Goal: Task Accomplishment & Management: Manage account settings

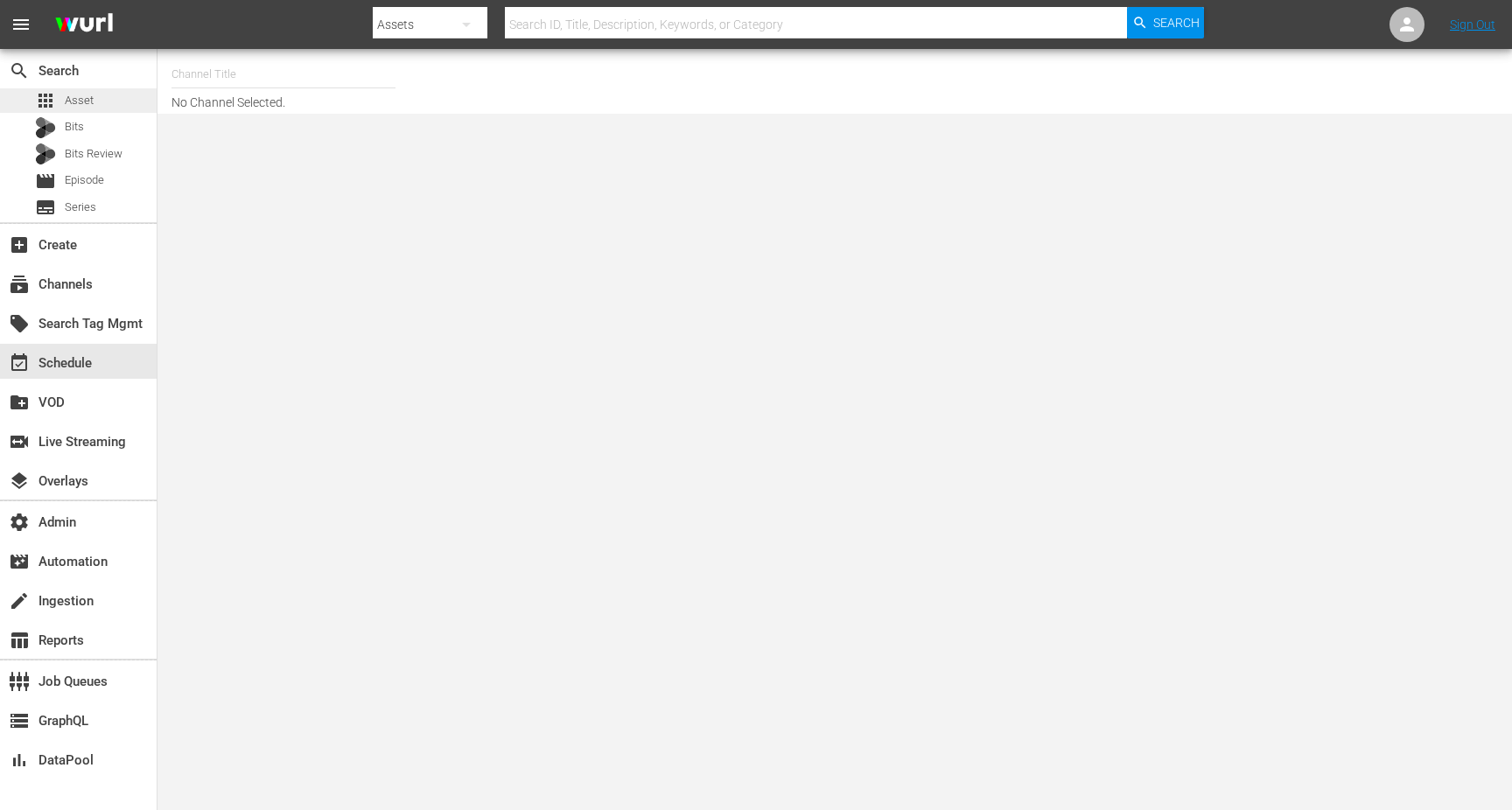
click at [66, 96] on span "Asset" at bounding box center [79, 101] width 29 height 18
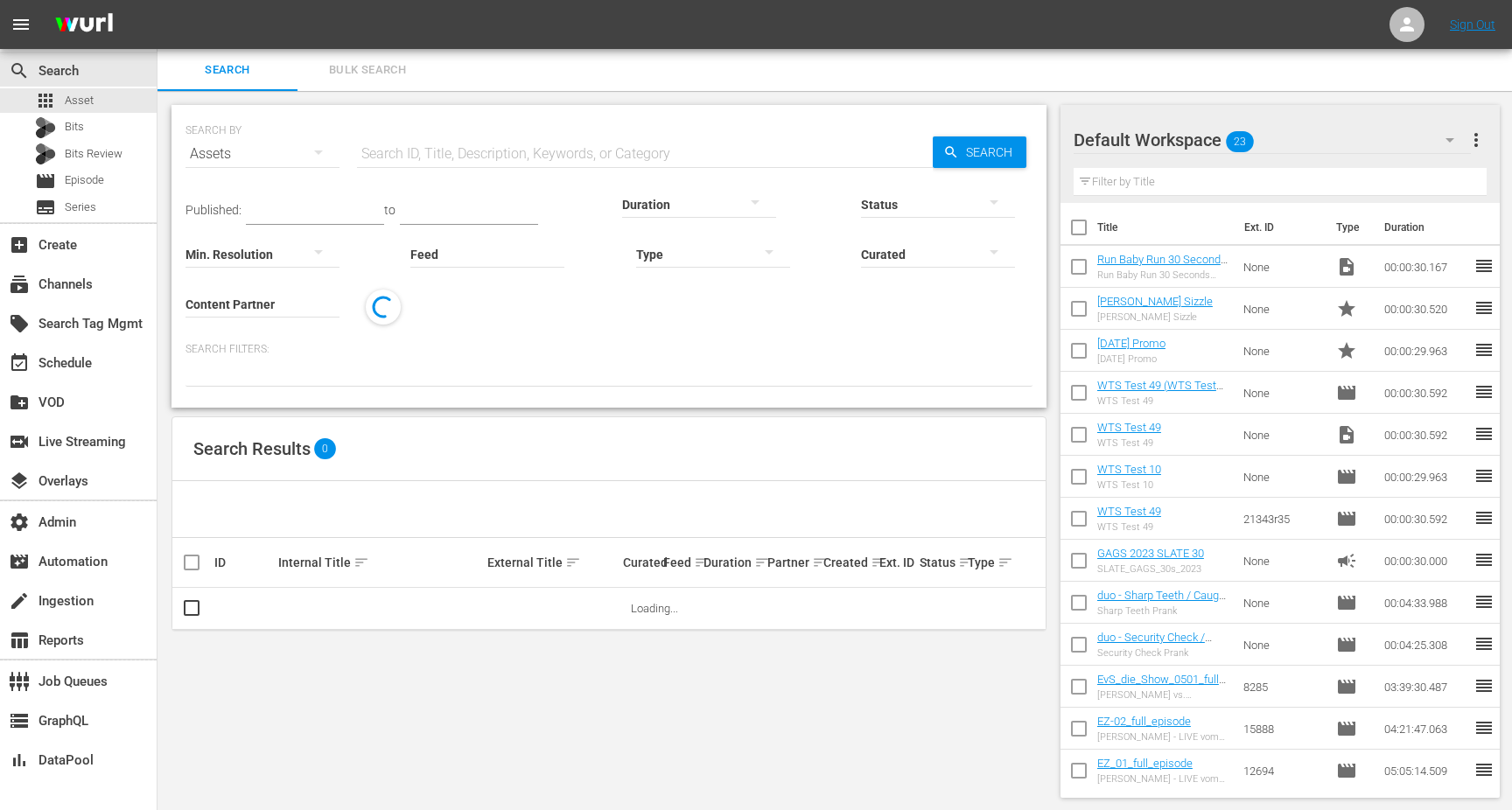
click at [321, 300] on input "Content Partner" at bounding box center [262, 305] width 154 height 63
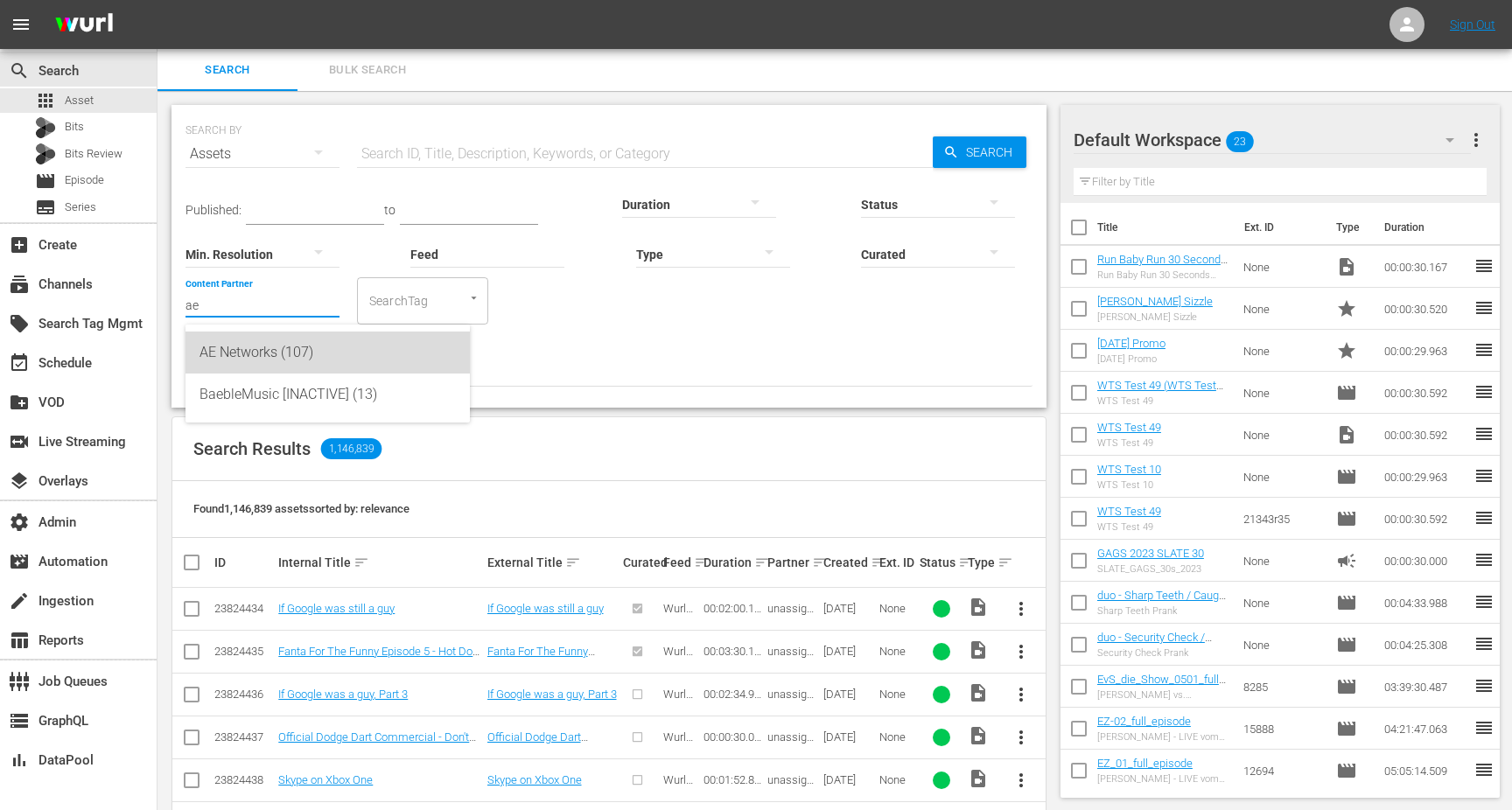
click at [291, 351] on div "AE Networks (107)" at bounding box center [327, 353] width 256 height 42
type input "AE Networks (107)"
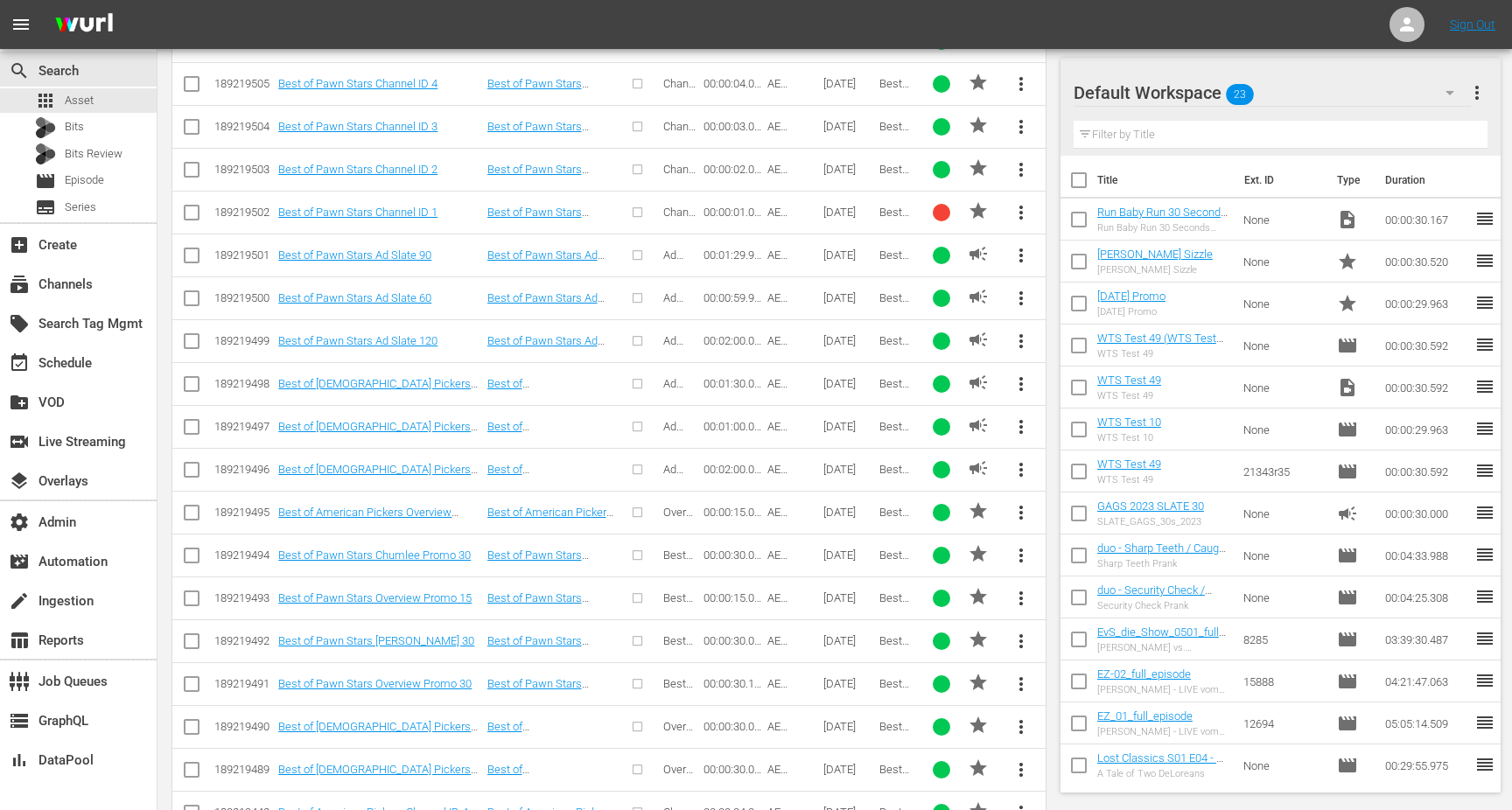
scroll to position [2379, 0]
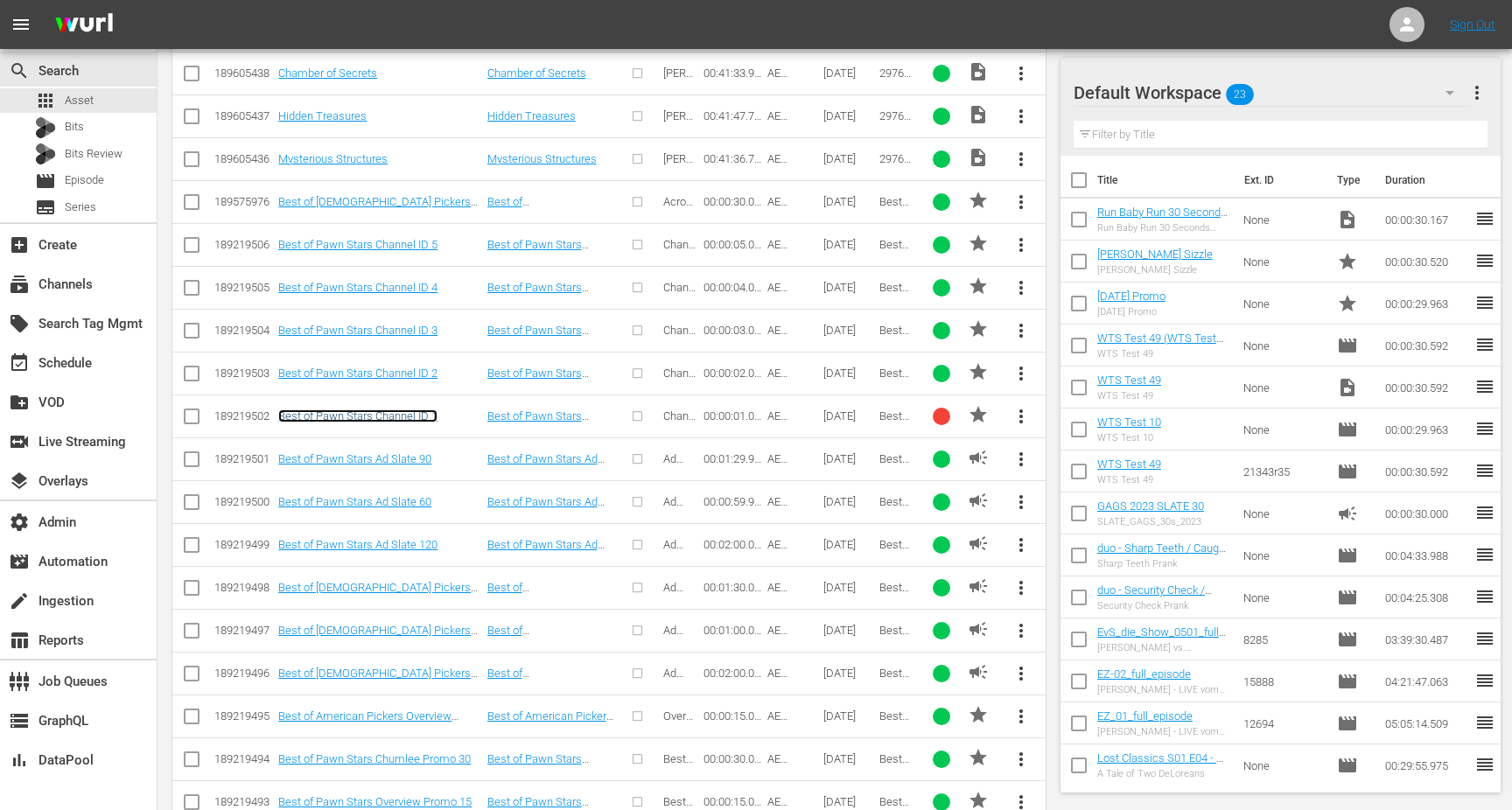
click at [420, 415] on link "Best of Pawn Stars Channel ID 1" at bounding box center [358, 415] width 159 height 13
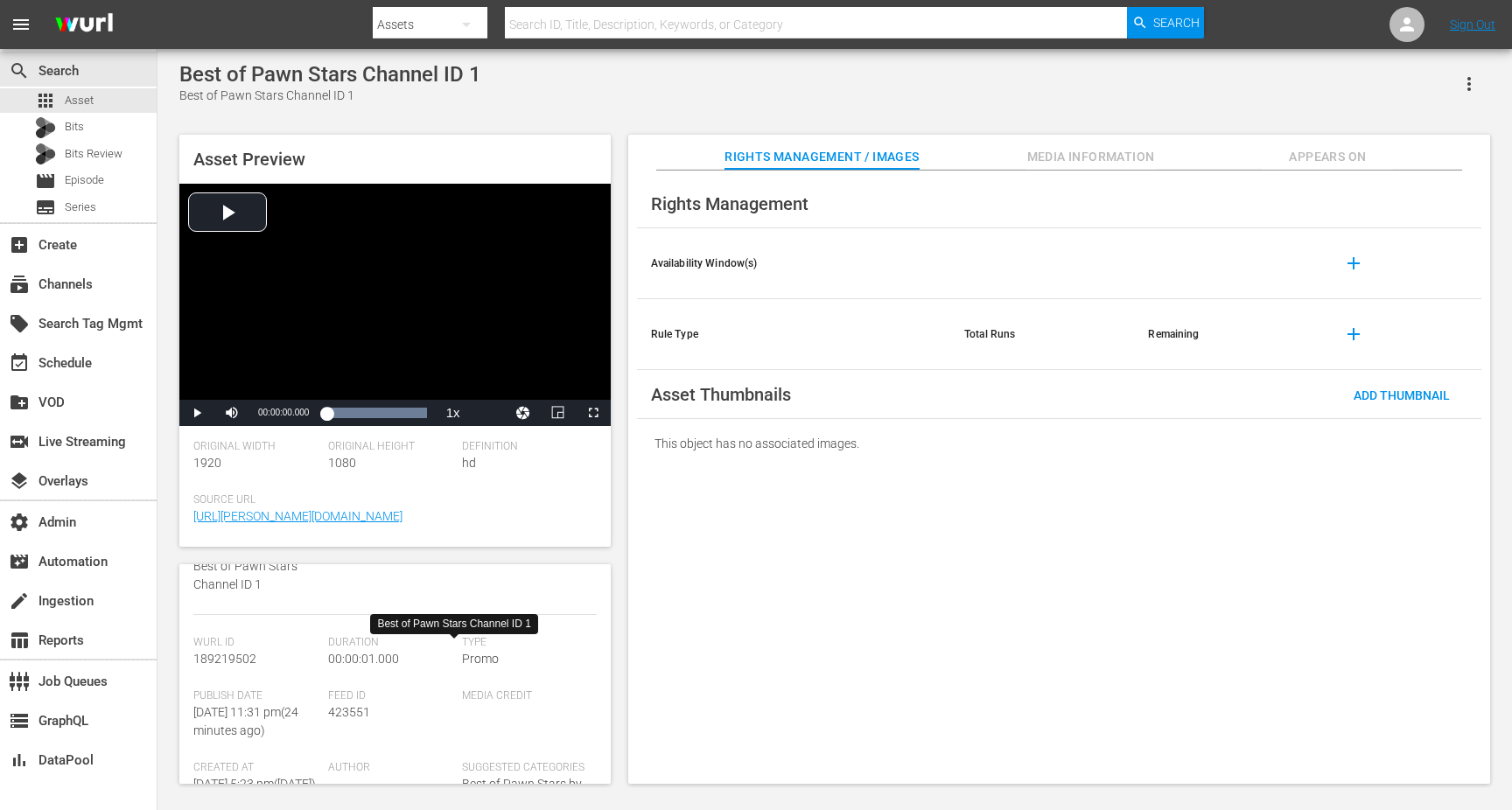
scroll to position [161, 0]
click at [358, 706] on span "423551" at bounding box center [349, 707] width 42 height 14
copy span "423551"
click at [373, 686] on span "Feed ID" at bounding box center [390, 691] width 126 height 14
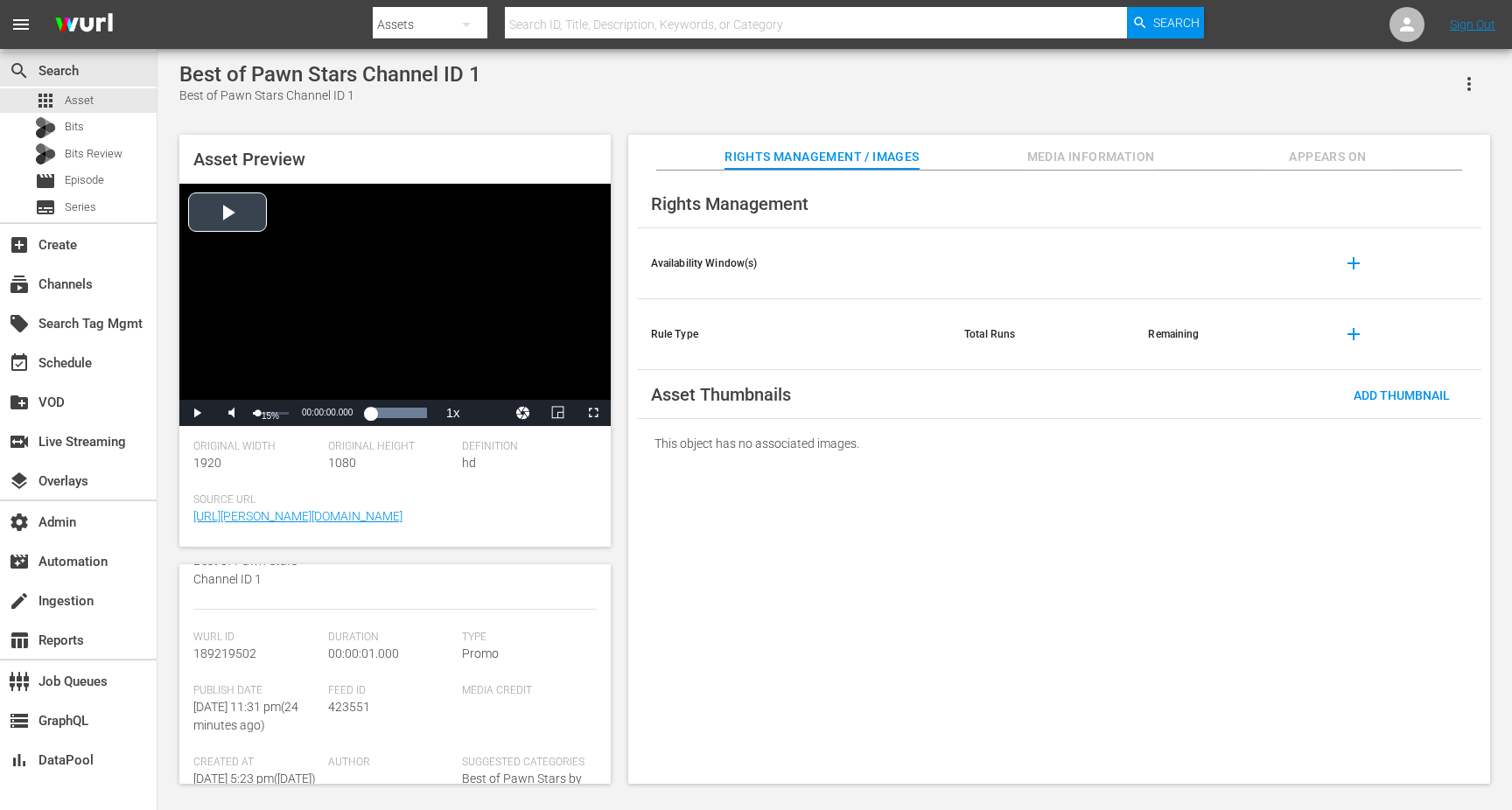
click at [257, 414] on div "15%" at bounding box center [271, 413] width 36 height 3
click at [241, 223] on div "Video Player" at bounding box center [394, 291] width 431 height 216
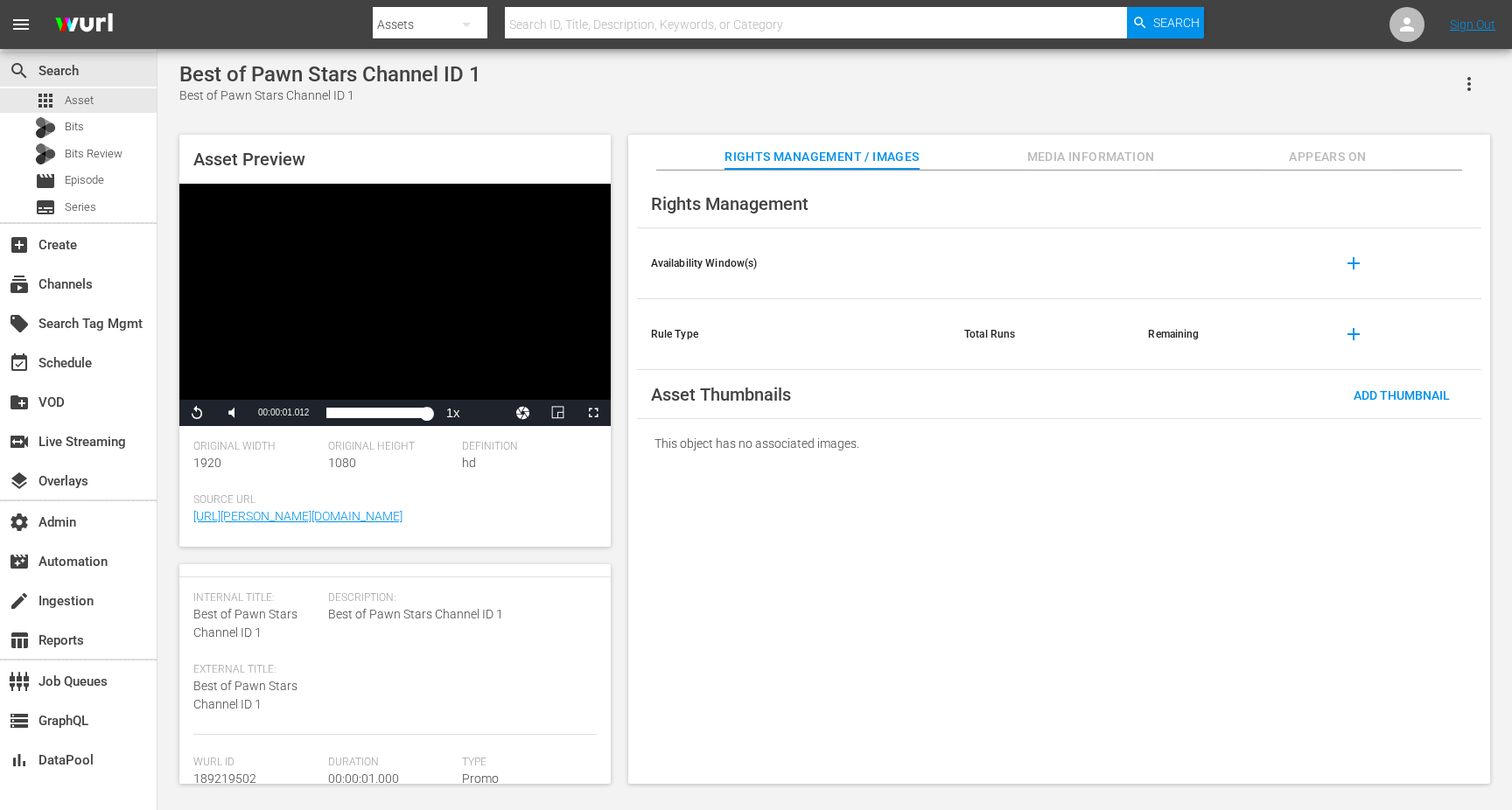
scroll to position [0, 0]
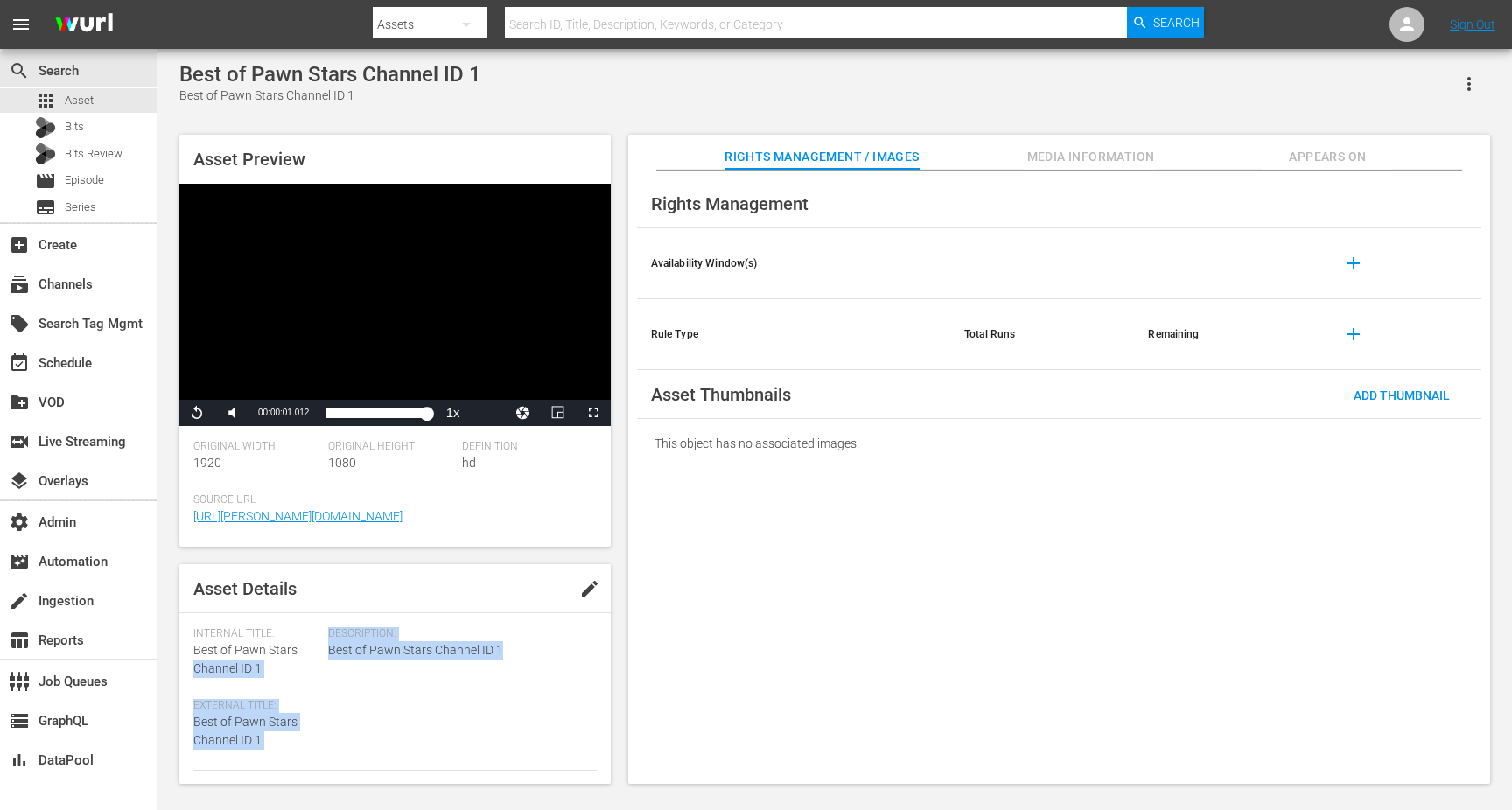
drag, startPoint x: 502, startPoint y: 653, endPoint x: 315, endPoint y: 645, distance: 187.2
click at [315, 644] on div "Internal Title: Best of Pawn Stars Channel ID 1 External Title: Best of Pawn St…" at bounding box center [394, 699] width 403 height 143
click at [331, 648] on span "Best of Pawn Stars Channel ID 1" at bounding box center [457, 651] width 260 height 18
click at [197, 413] on span "Video Player" at bounding box center [197, 413] width 0 height 0
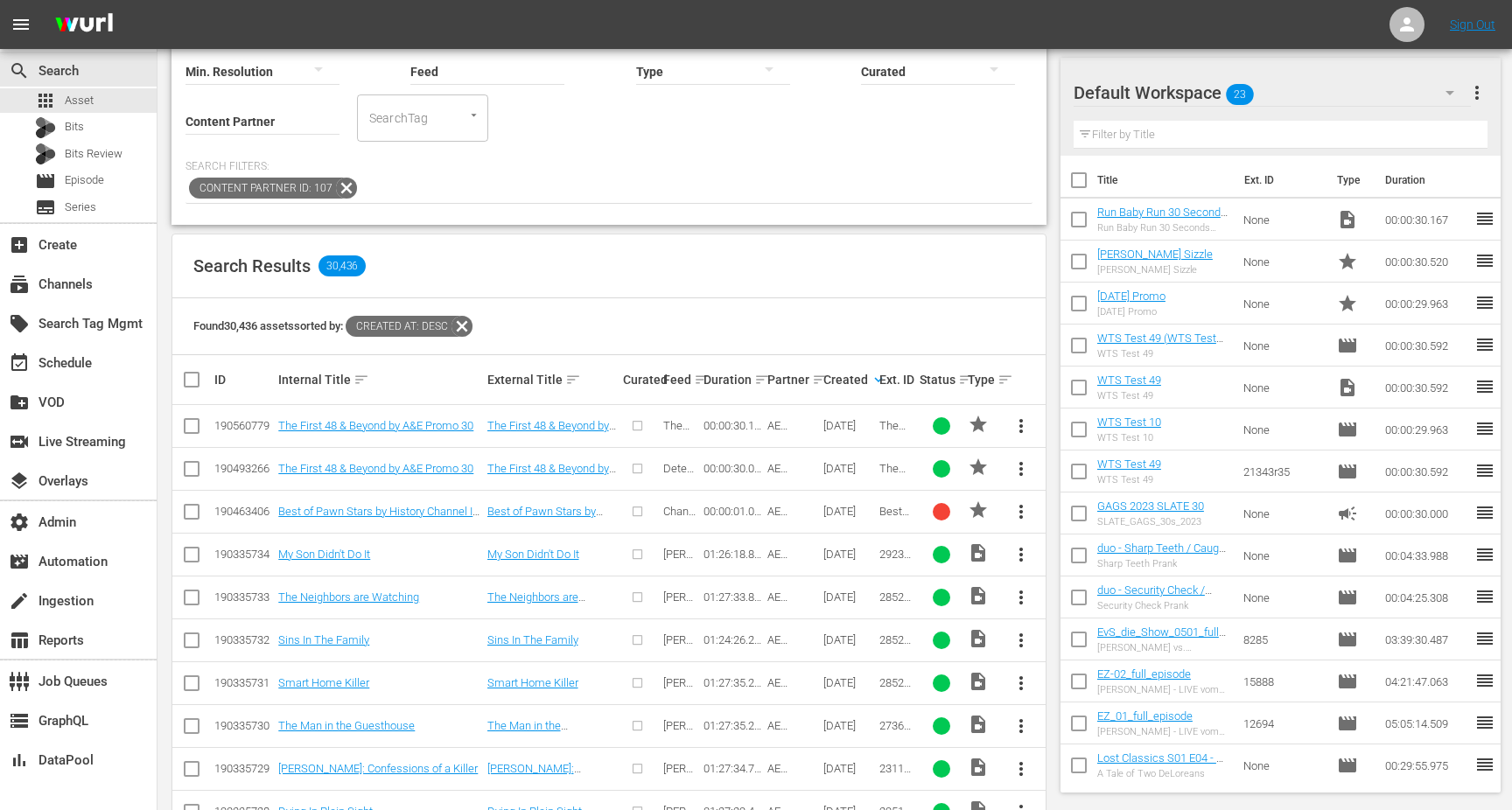
scroll to position [183, 0]
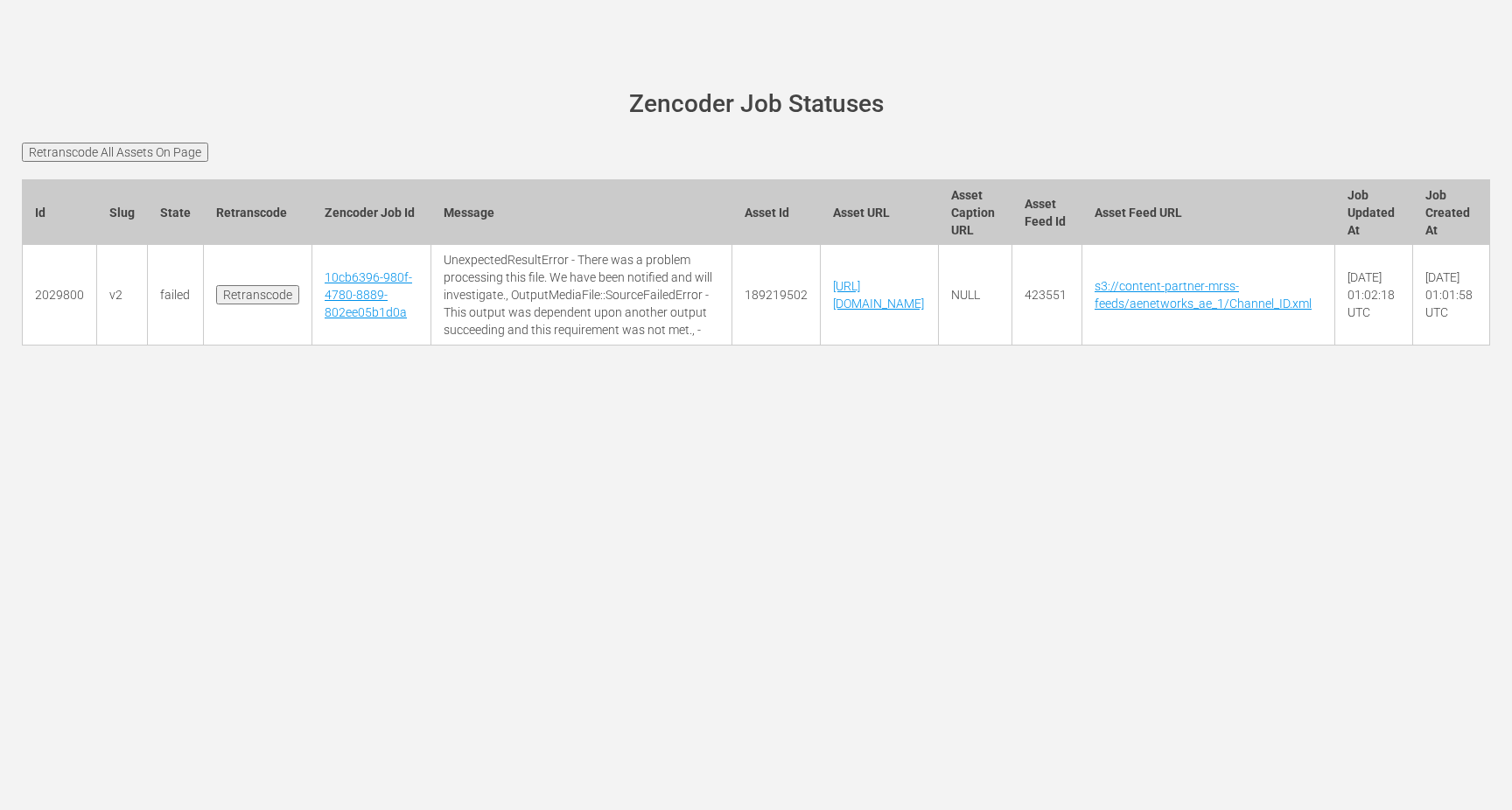
scroll to position [0, 285]
click at [244, 305] on input "Retranscode" at bounding box center [257, 294] width 83 height 19
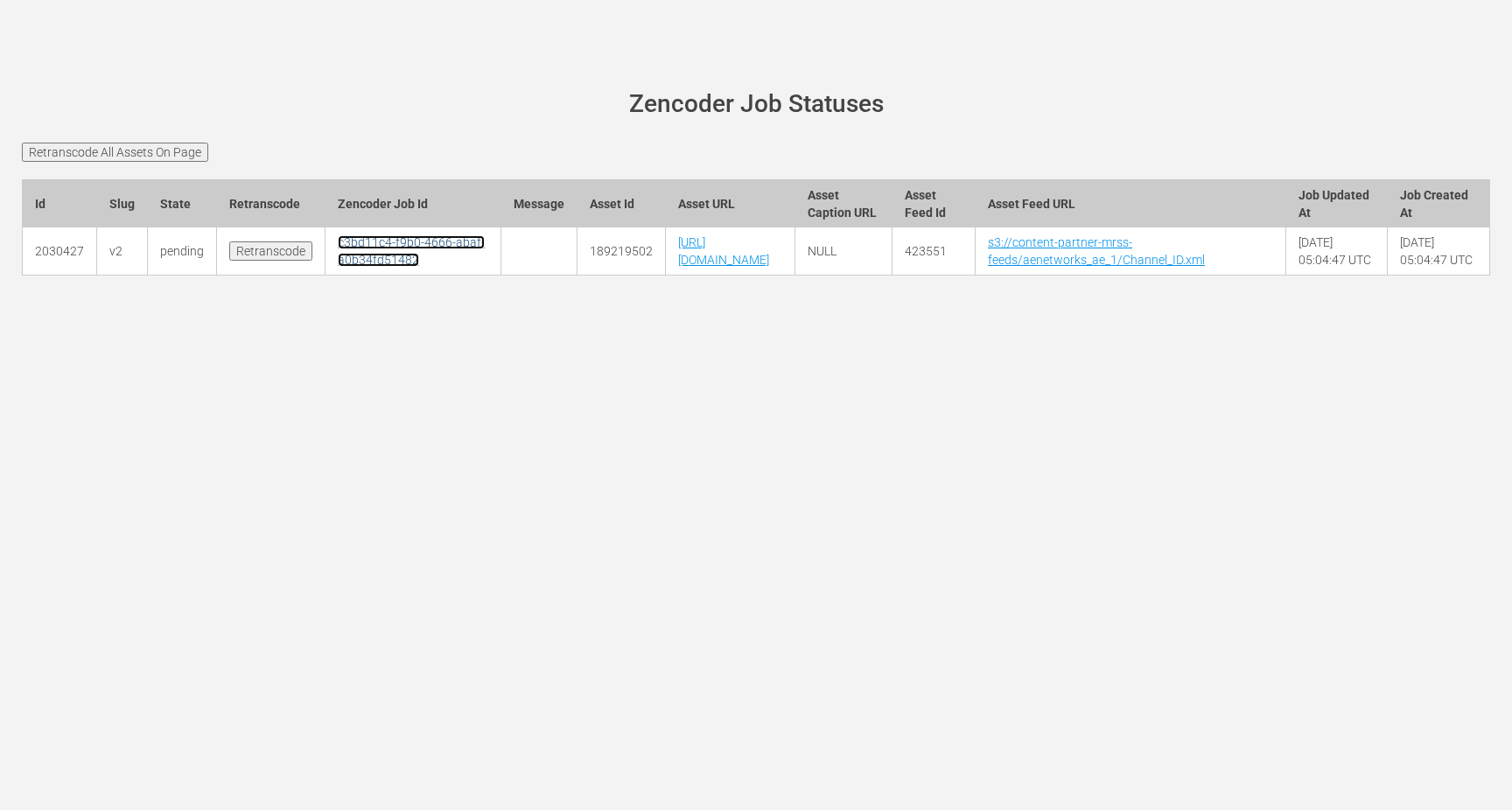
click at [378, 267] on link "c3bd11c4-f9b0-4666-abaf-a0b34fd51482" at bounding box center [411, 251] width 147 height 32
click at [373, 266] on link "c3bd11c4-f9b0-4666-abaf-a0b34fd51482" at bounding box center [411, 251] width 147 height 32
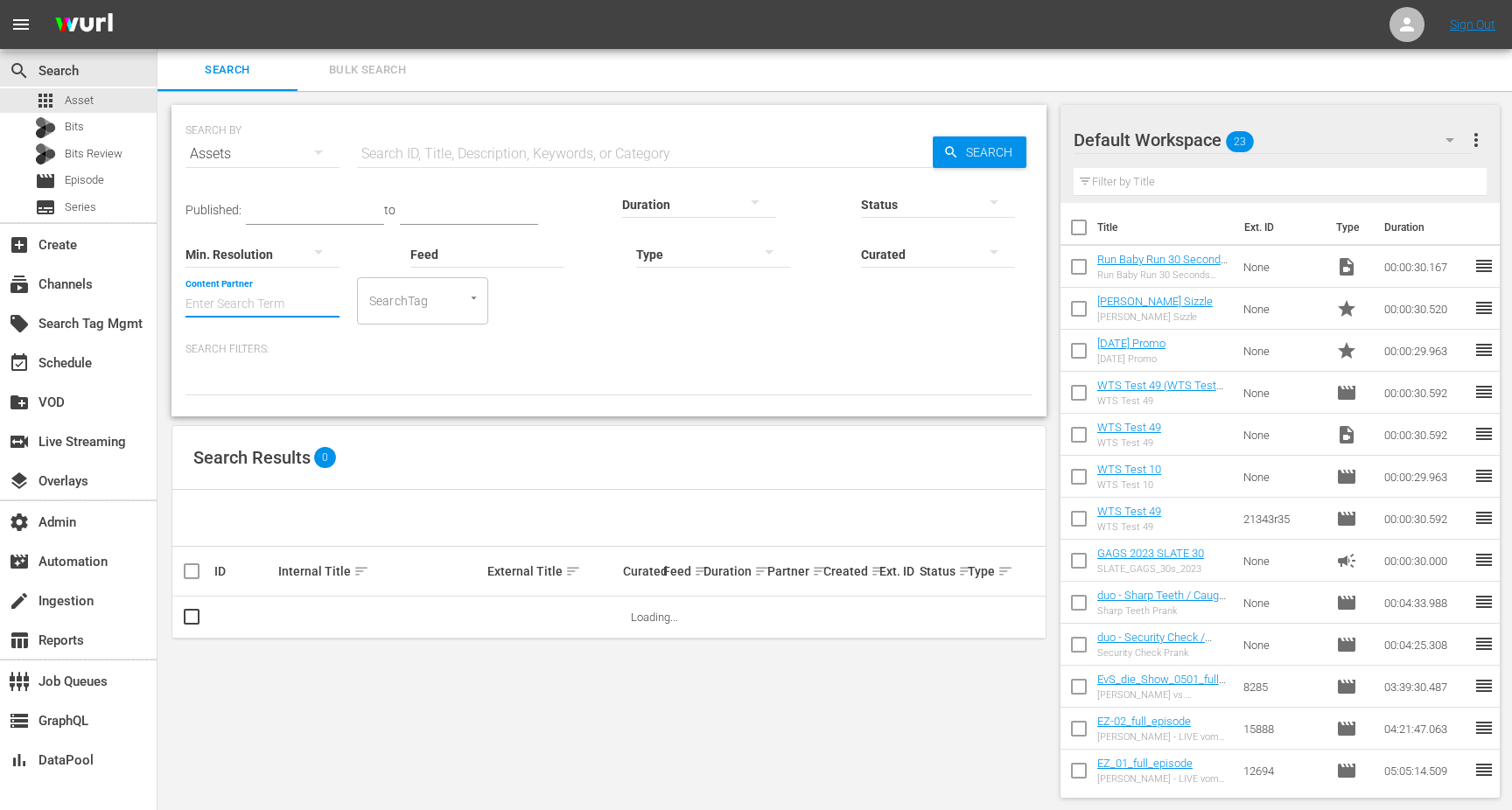
click at [292, 303] on input "Content Partner" at bounding box center [262, 305] width 154 height 63
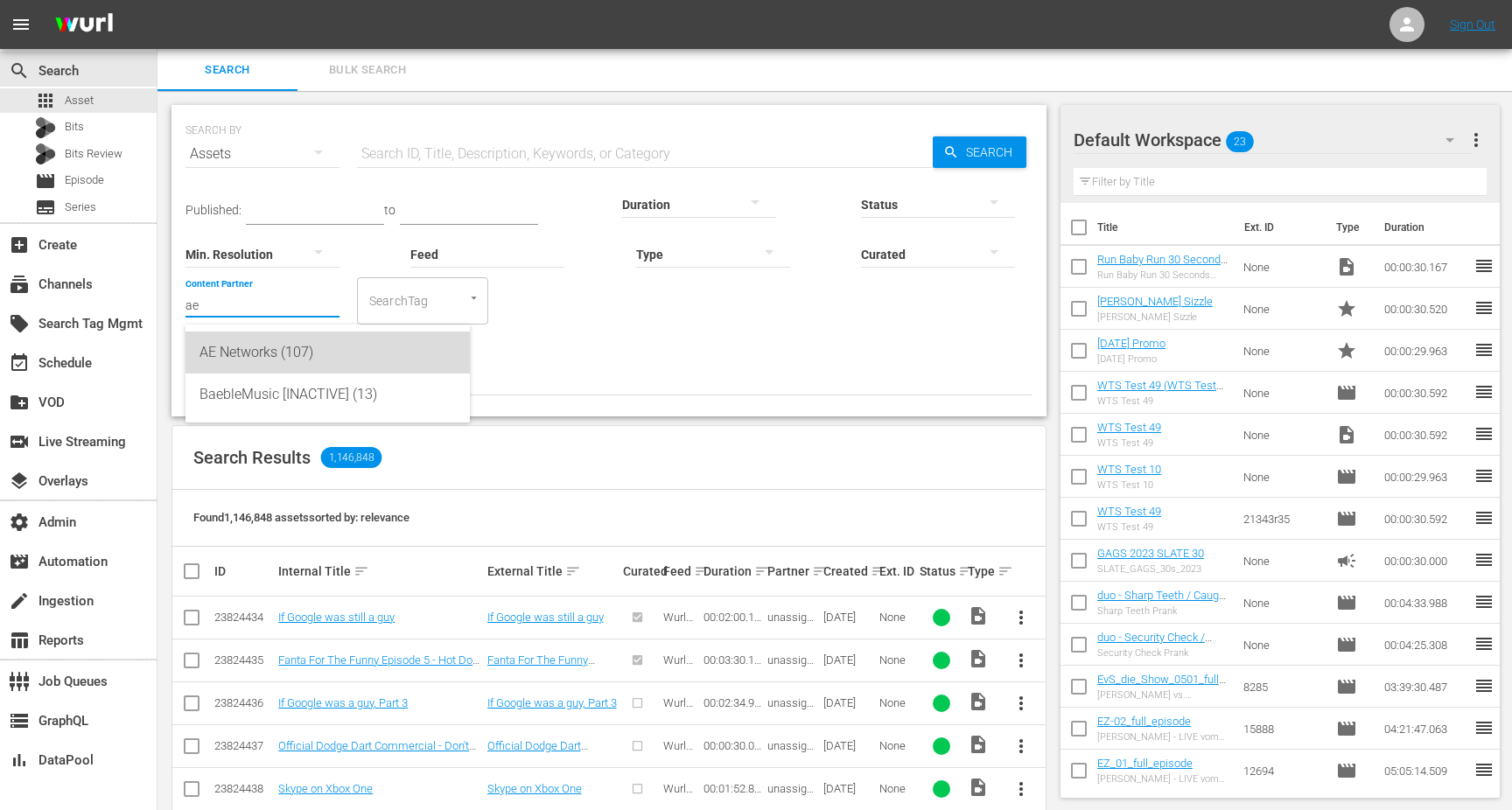
click at [262, 359] on div "AE Networks (107)" at bounding box center [327, 353] width 256 height 42
type input "AE Networks (107)"
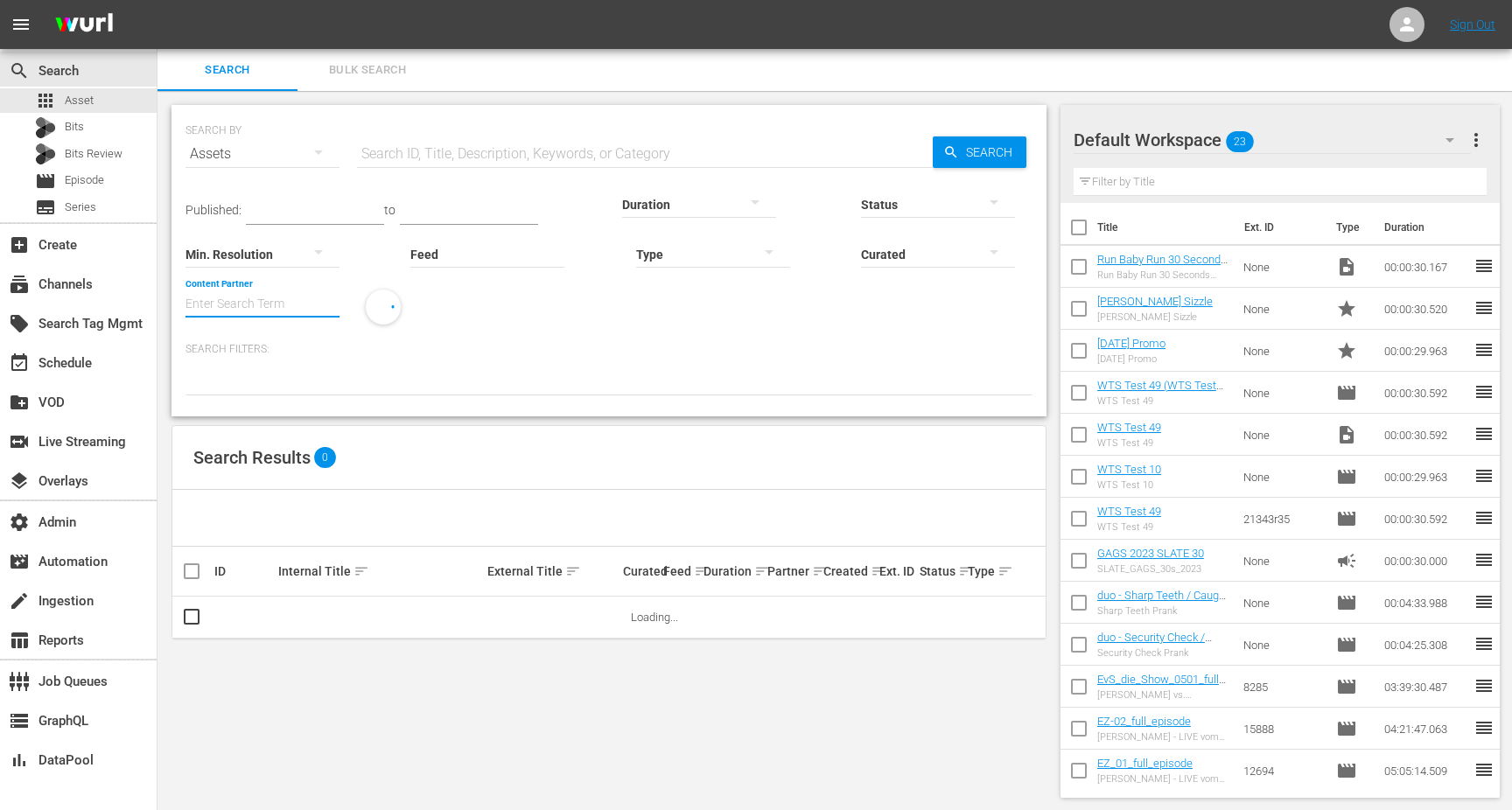
click at [276, 302] on input "Content Partner" at bounding box center [262, 305] width 154 height 63
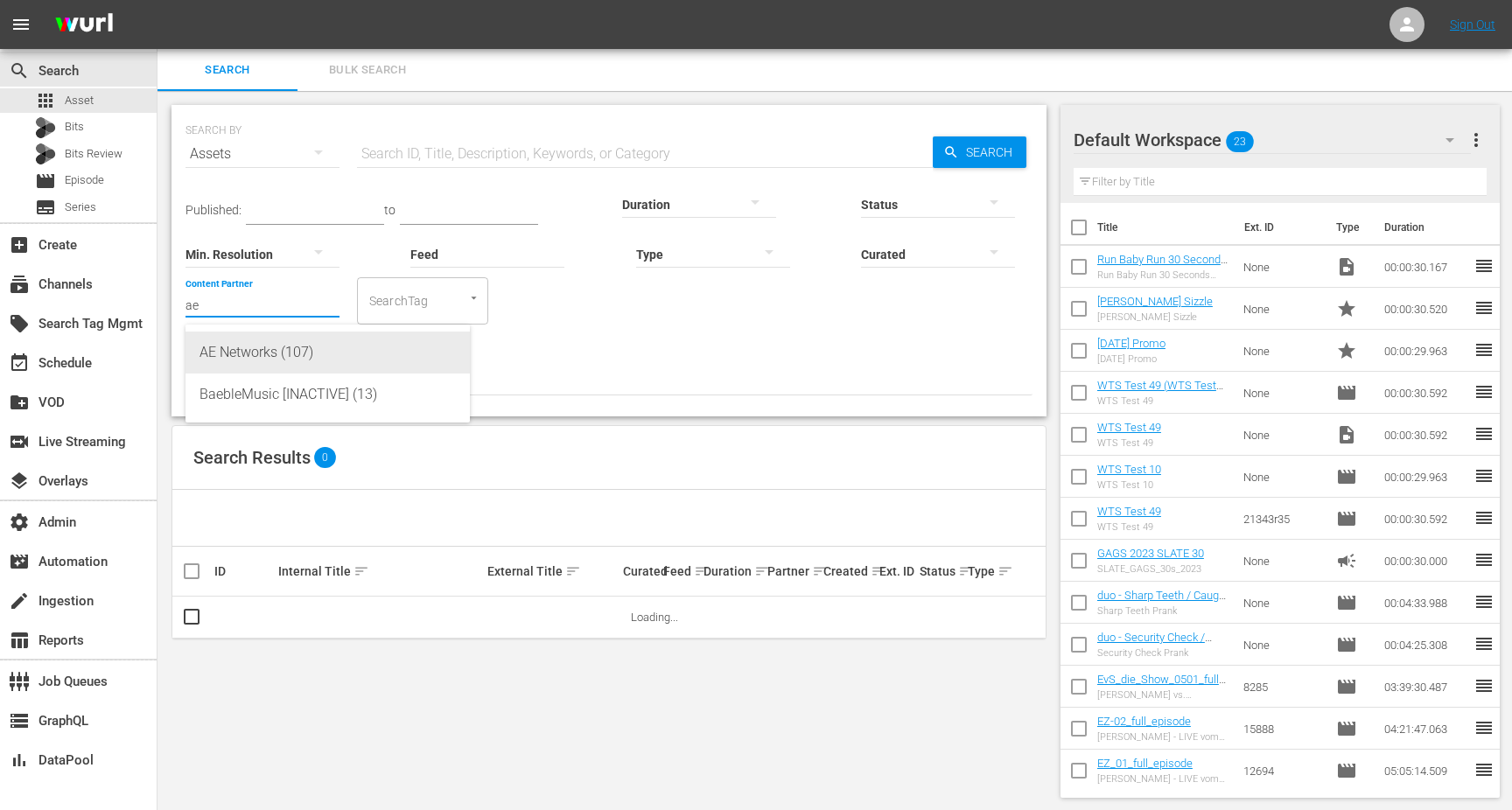
click at [261, 352] on div "AE Networks (107)" at bounding box center [327, 353] width 256 height 42
type input "AE Networks (107)"
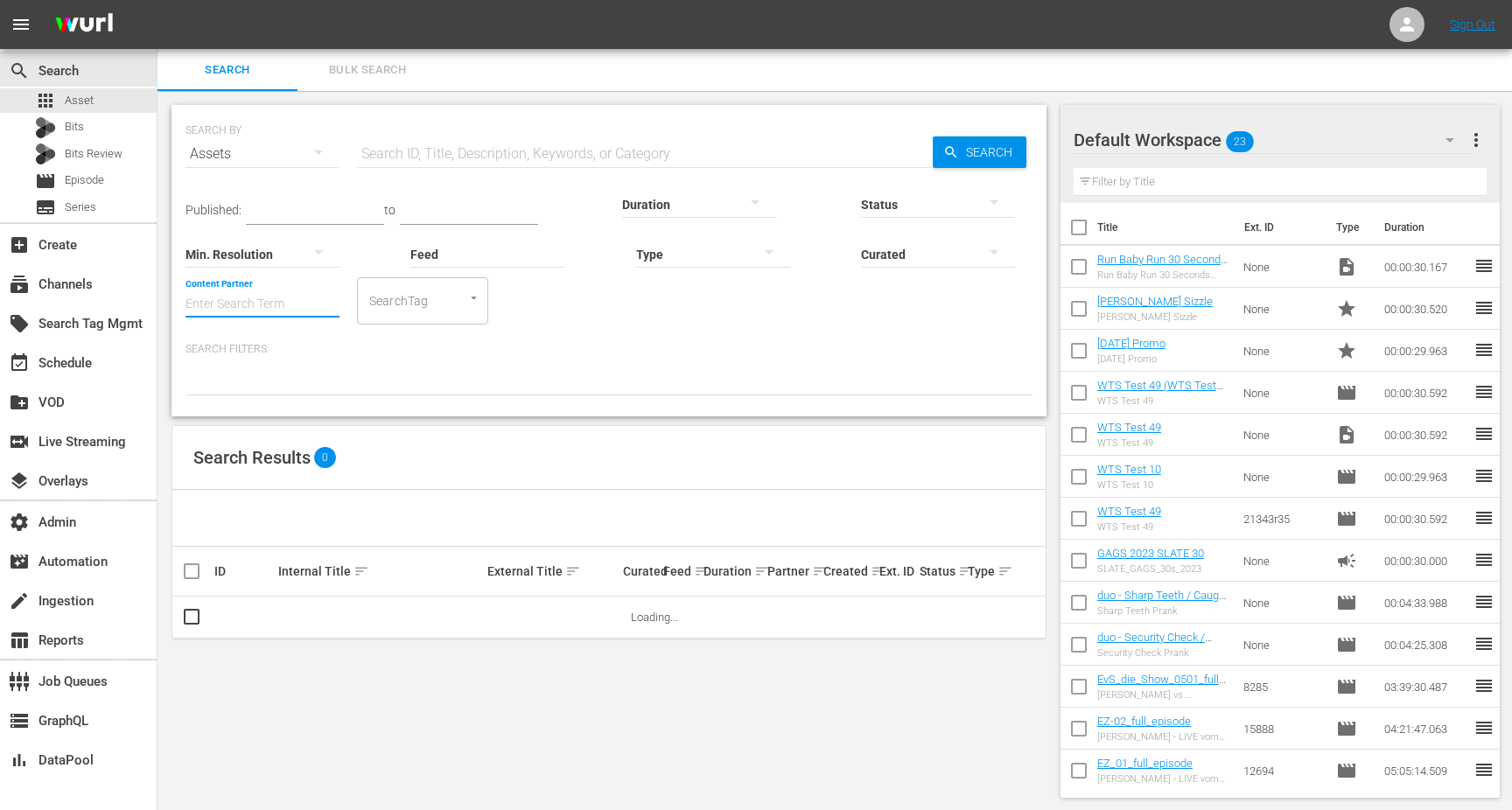
click at [303, 308] on input "Content Partner" at bounding box center [262, 305] width 154 height 63
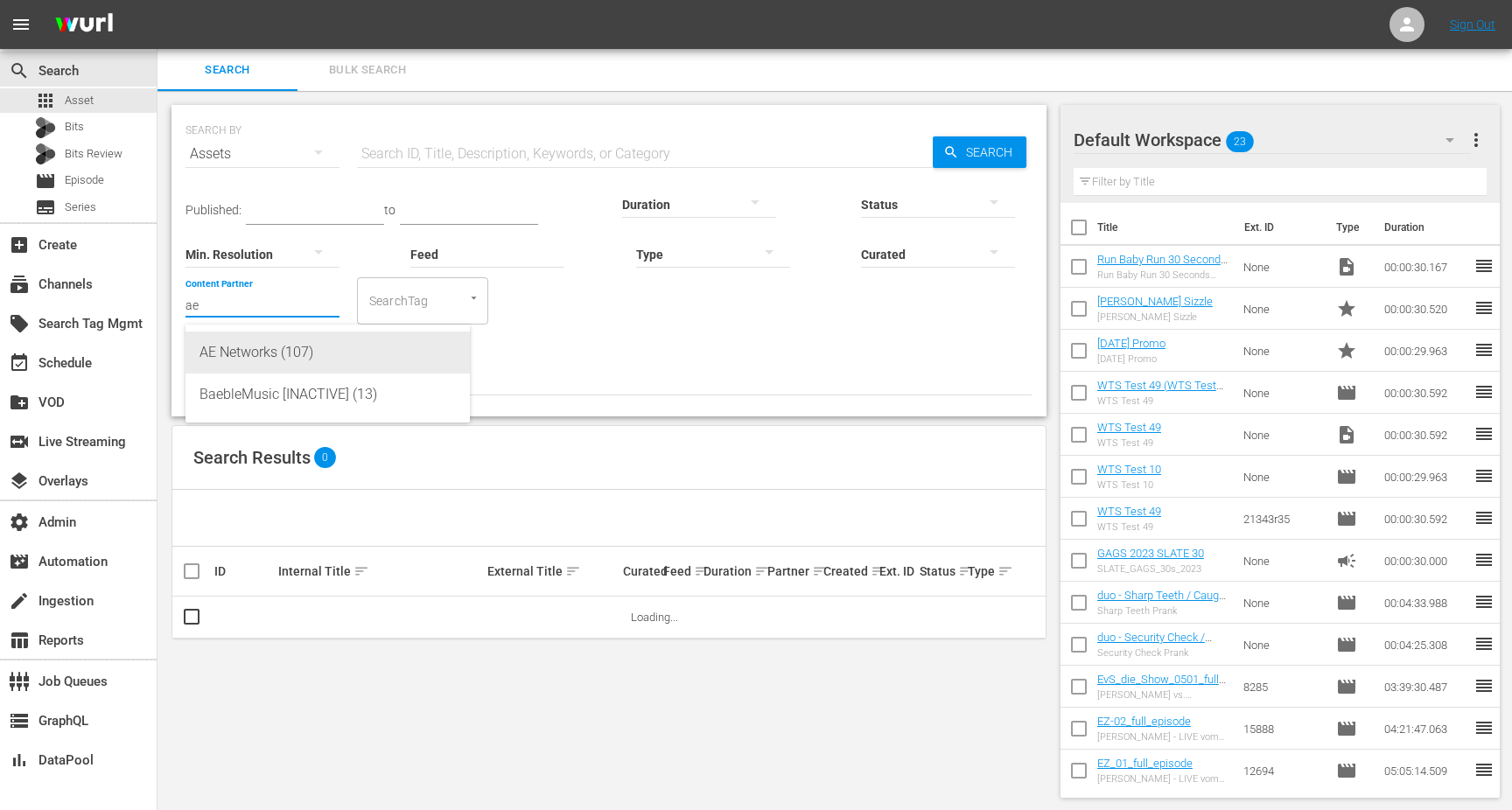
click at [287, 343] on div "AE Networks (107)" at bounding box center [327, 353] width 256 height 42
type input "AE Networks (107)"
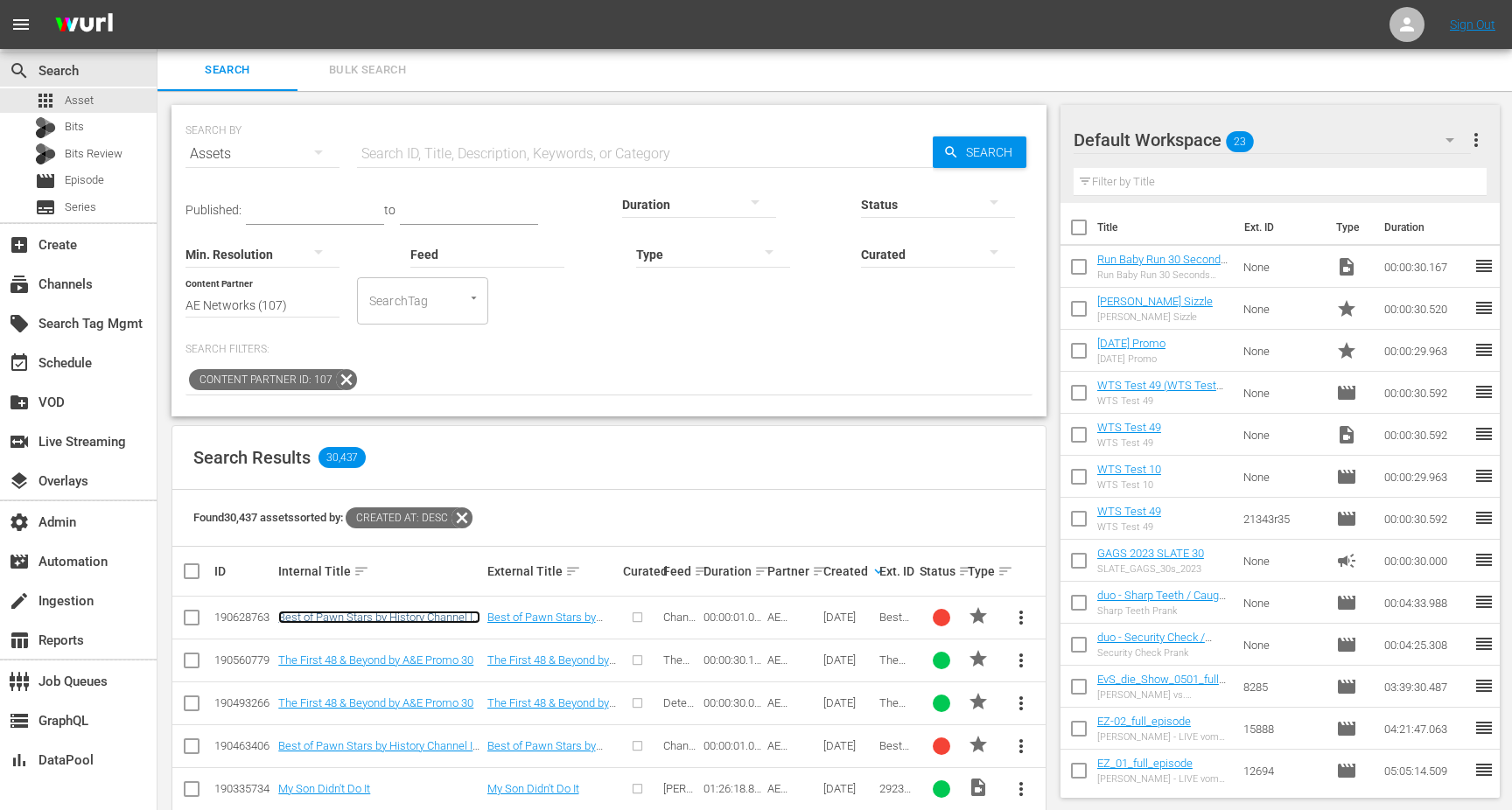
click at [390, 615] on link "Best of Pawn Stars by History Channel ID 1" at bounding box center [378, 624] width 202 height 26
click at [341, 617] on link "Best of Pawn Stars by History Channel ID 1" at bounding box center [378, 624] width 202 height 26
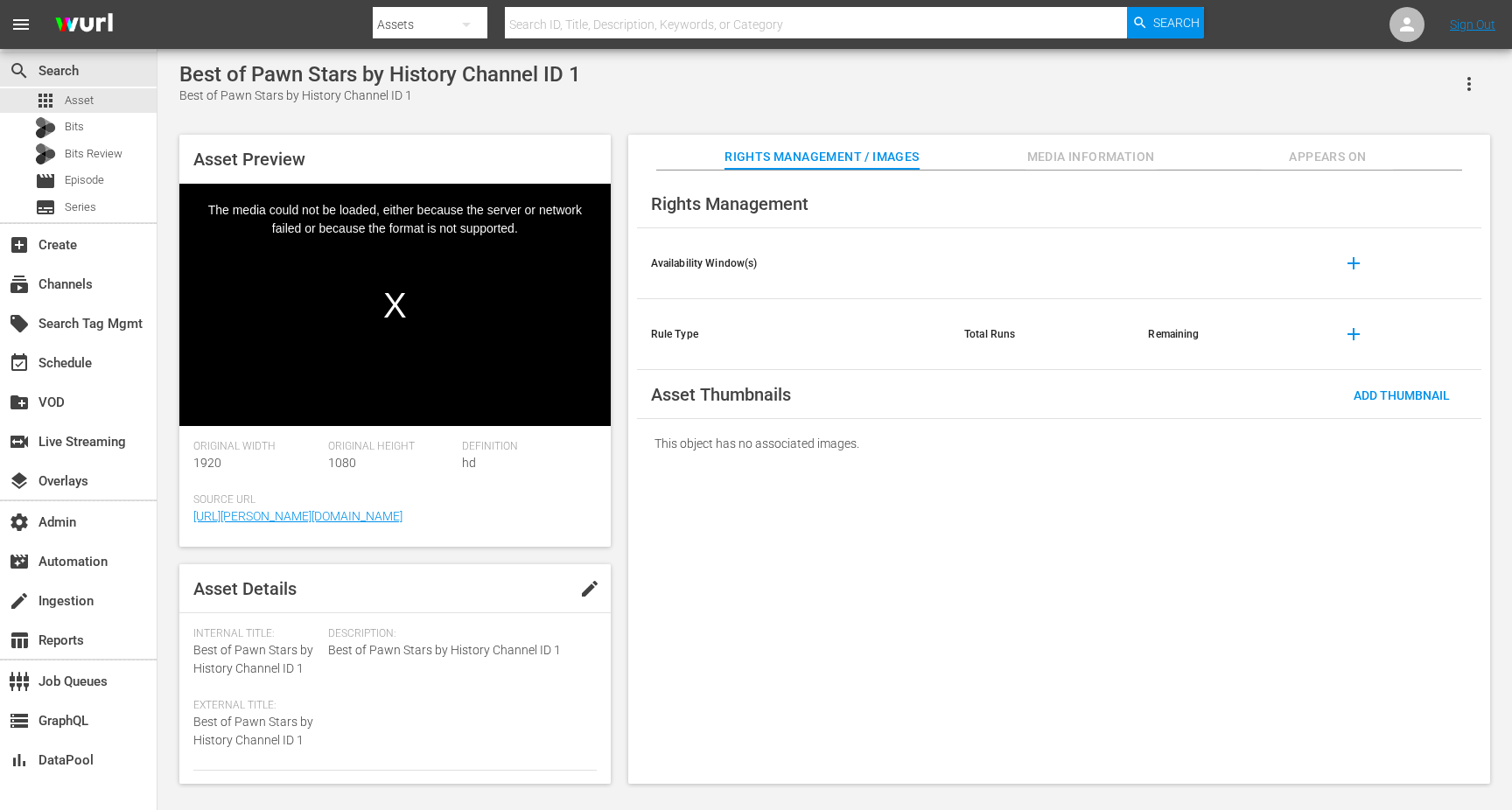
click at [1474, 90] on icon "button" at bounding box center [1468, 84] width 21 height 21
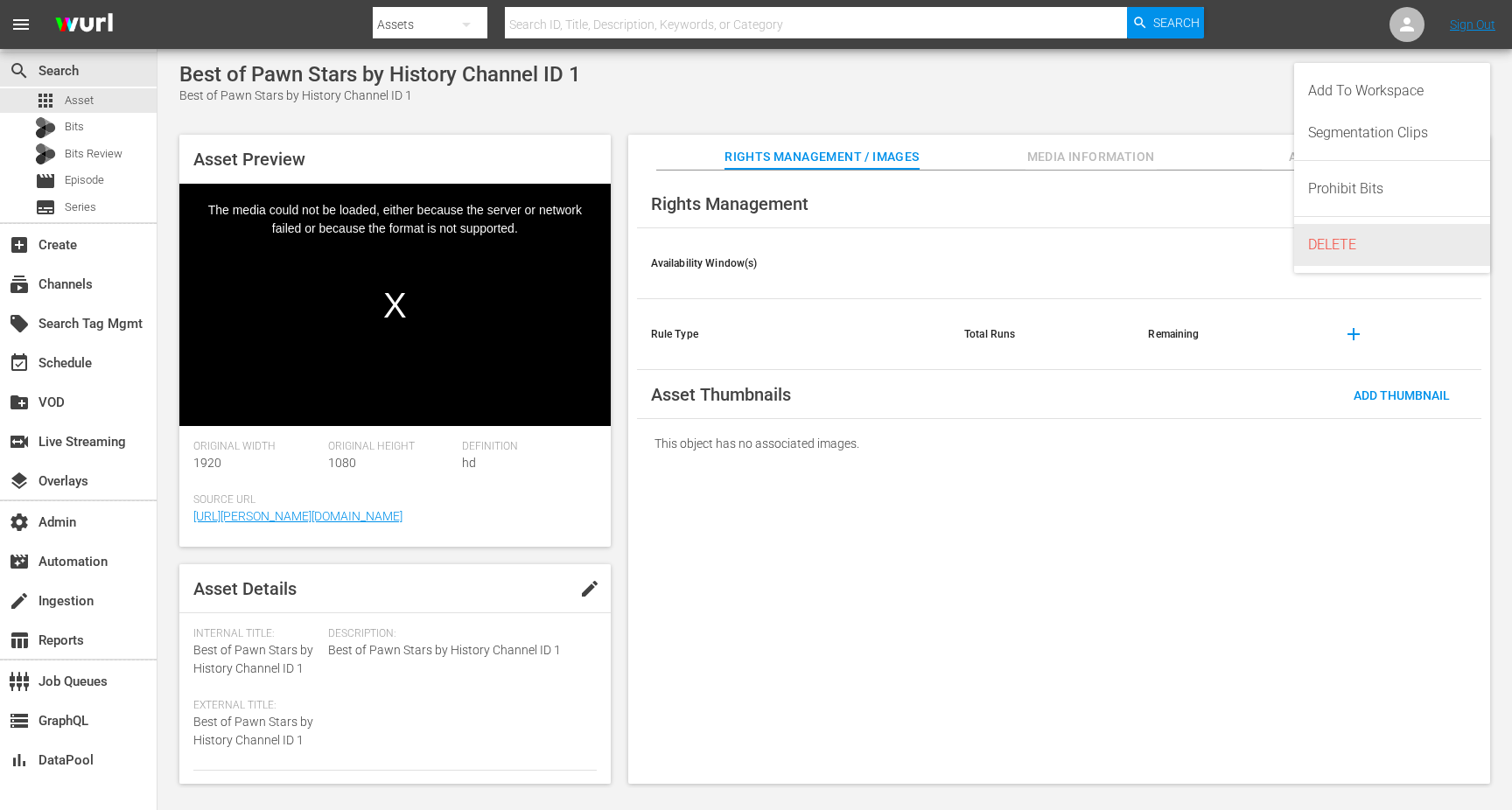
click at [1381, 247] on div "DELETE" at bounding box center [1391, 245] width 168 height 42
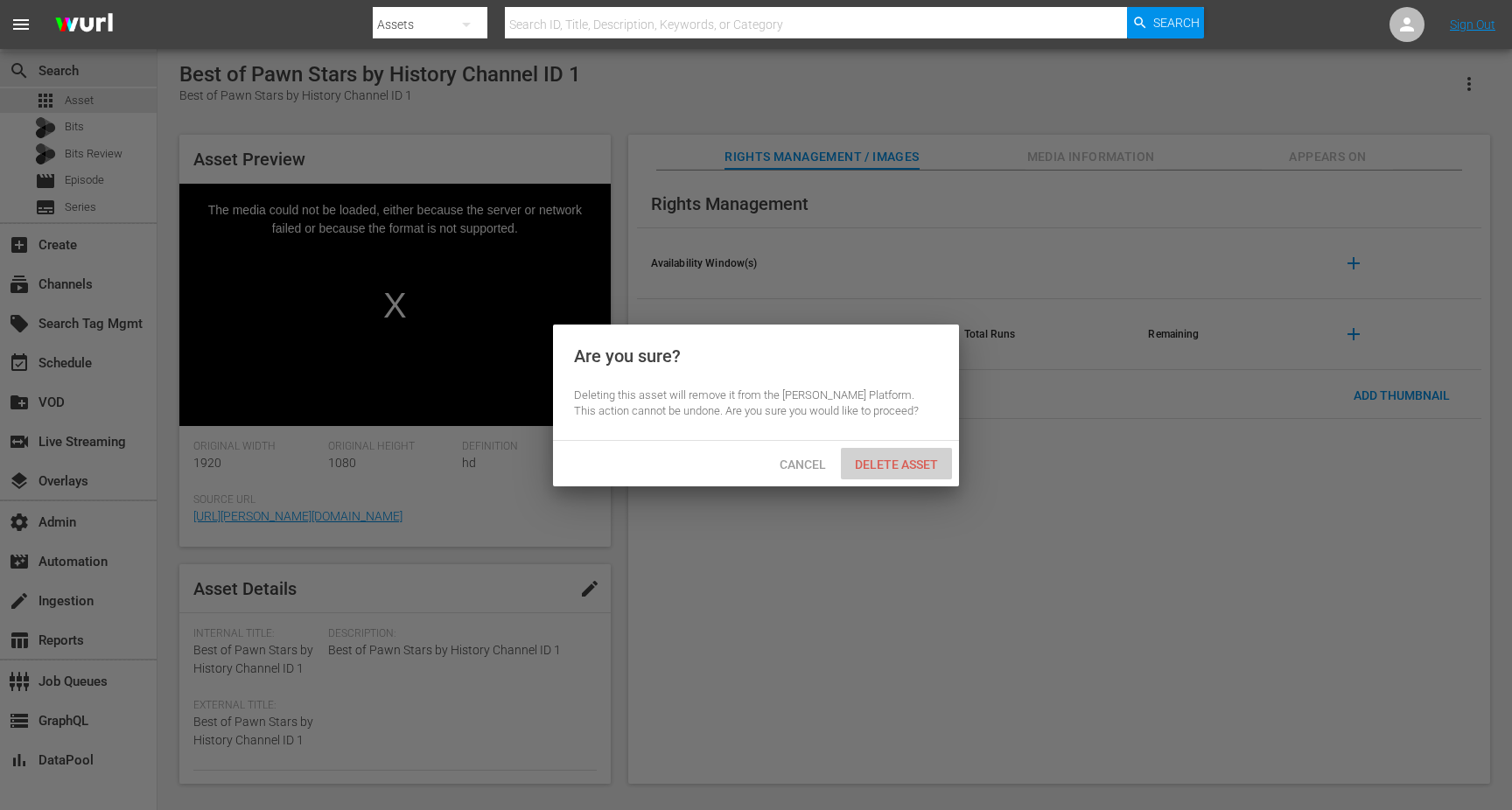
click at [930, 468] on span "Delete Asset" at bounding box center [896, 464] width 112 height 14
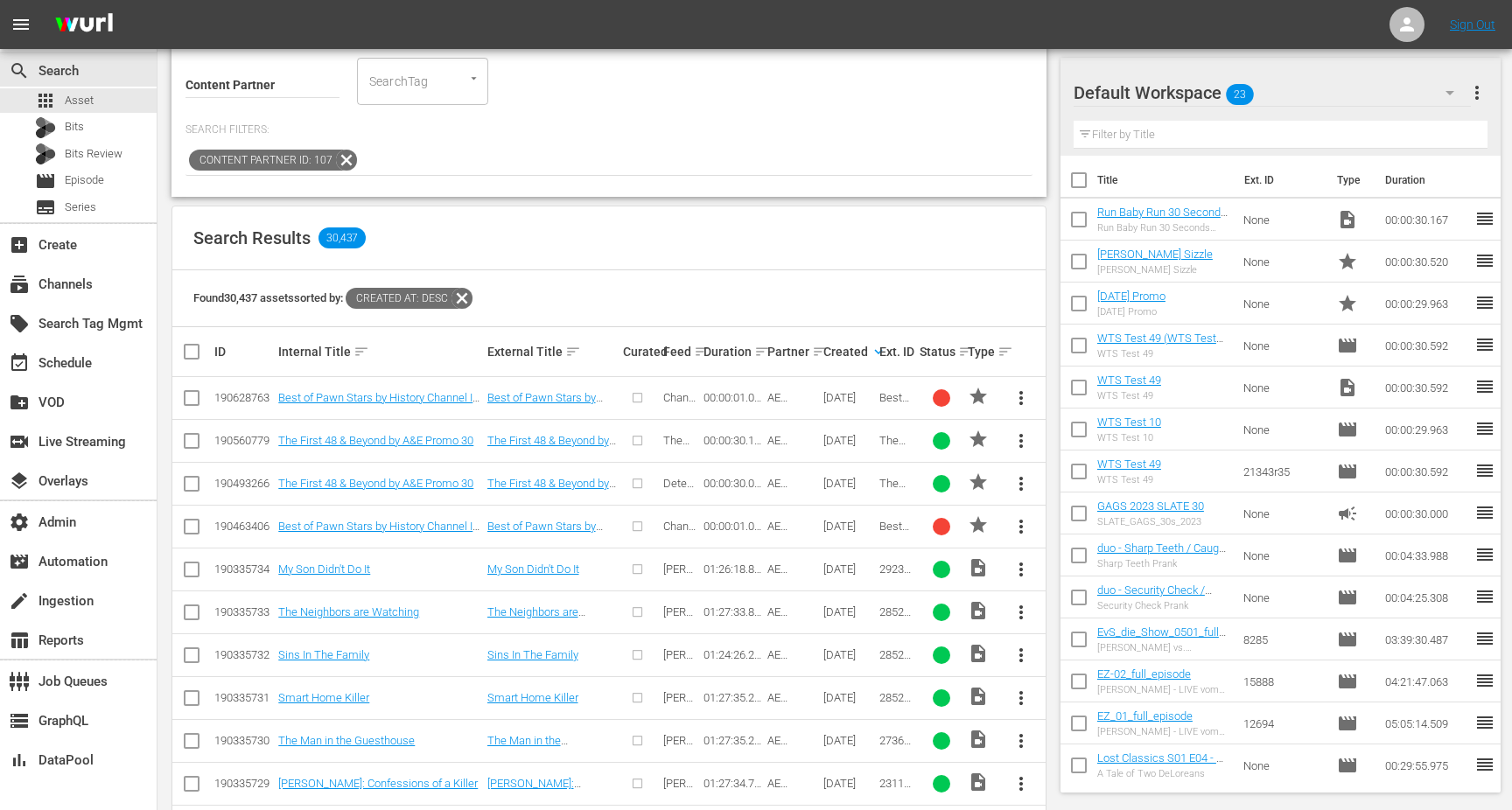
scroll to position [226, 0]
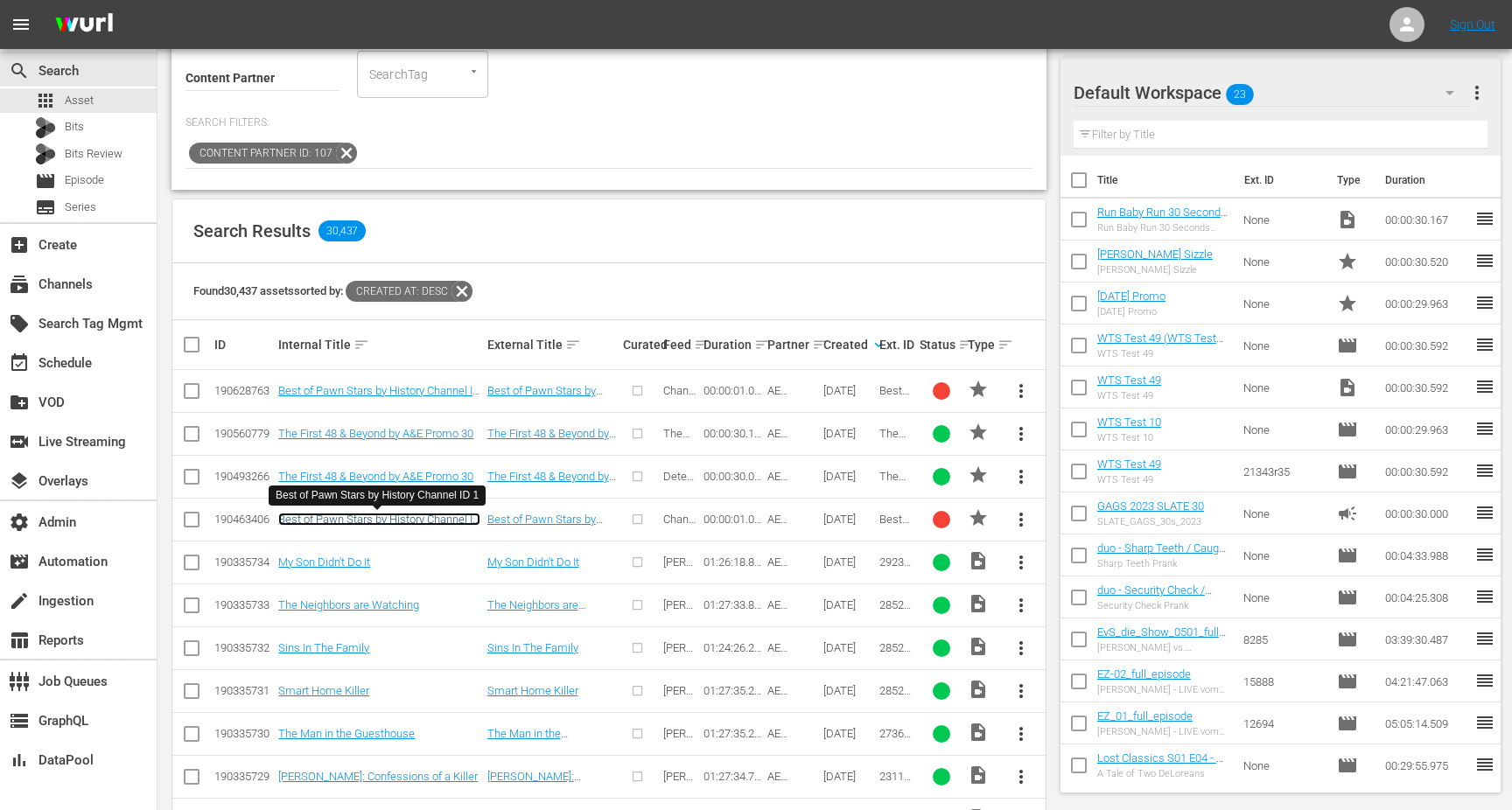
click at [444, 521] on link "Best of Pawn Stars by History Channel ID 1" at bounding box center [378, 526] width 202 height 26
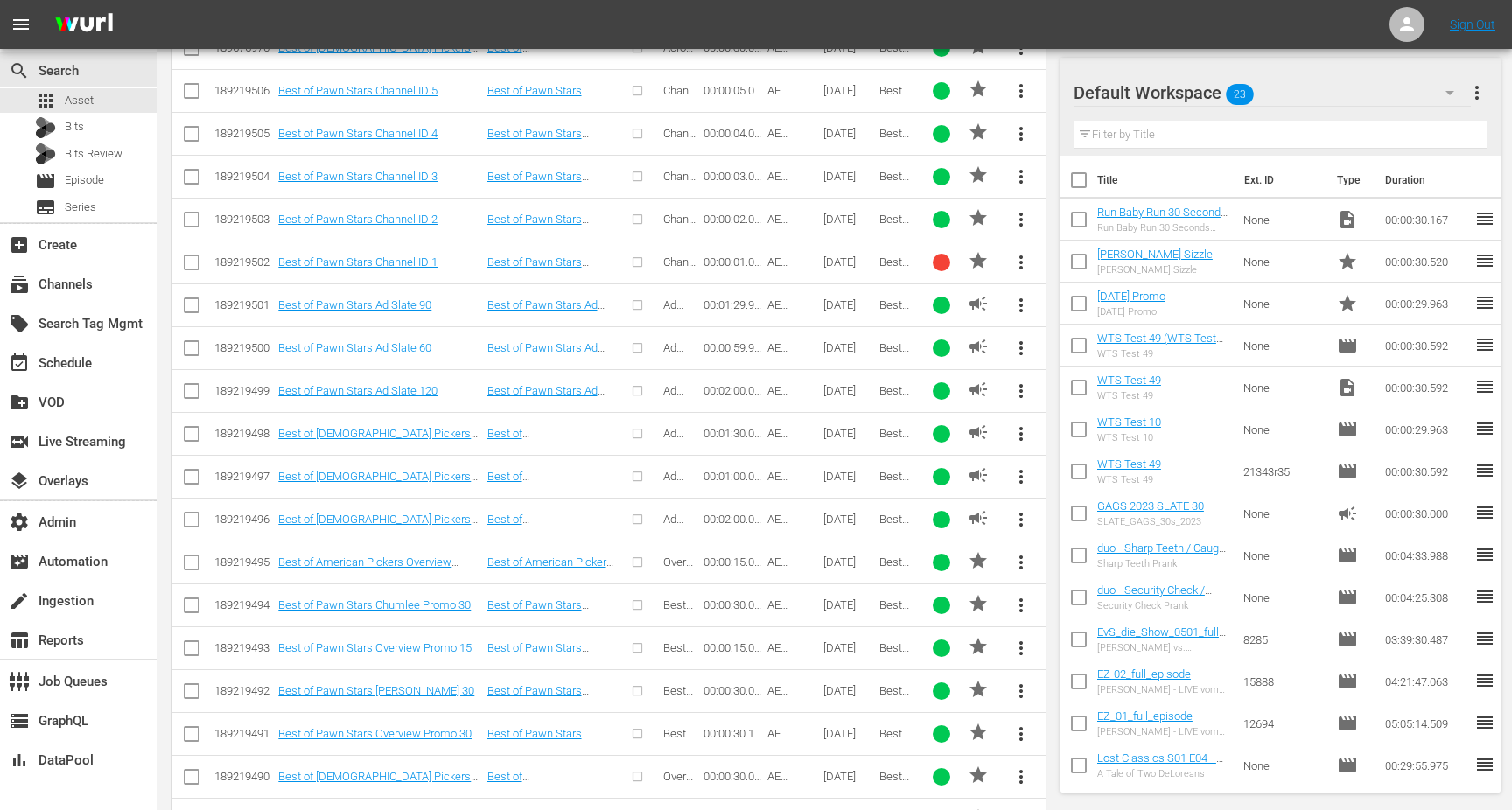
scroll to position [2580, 0]
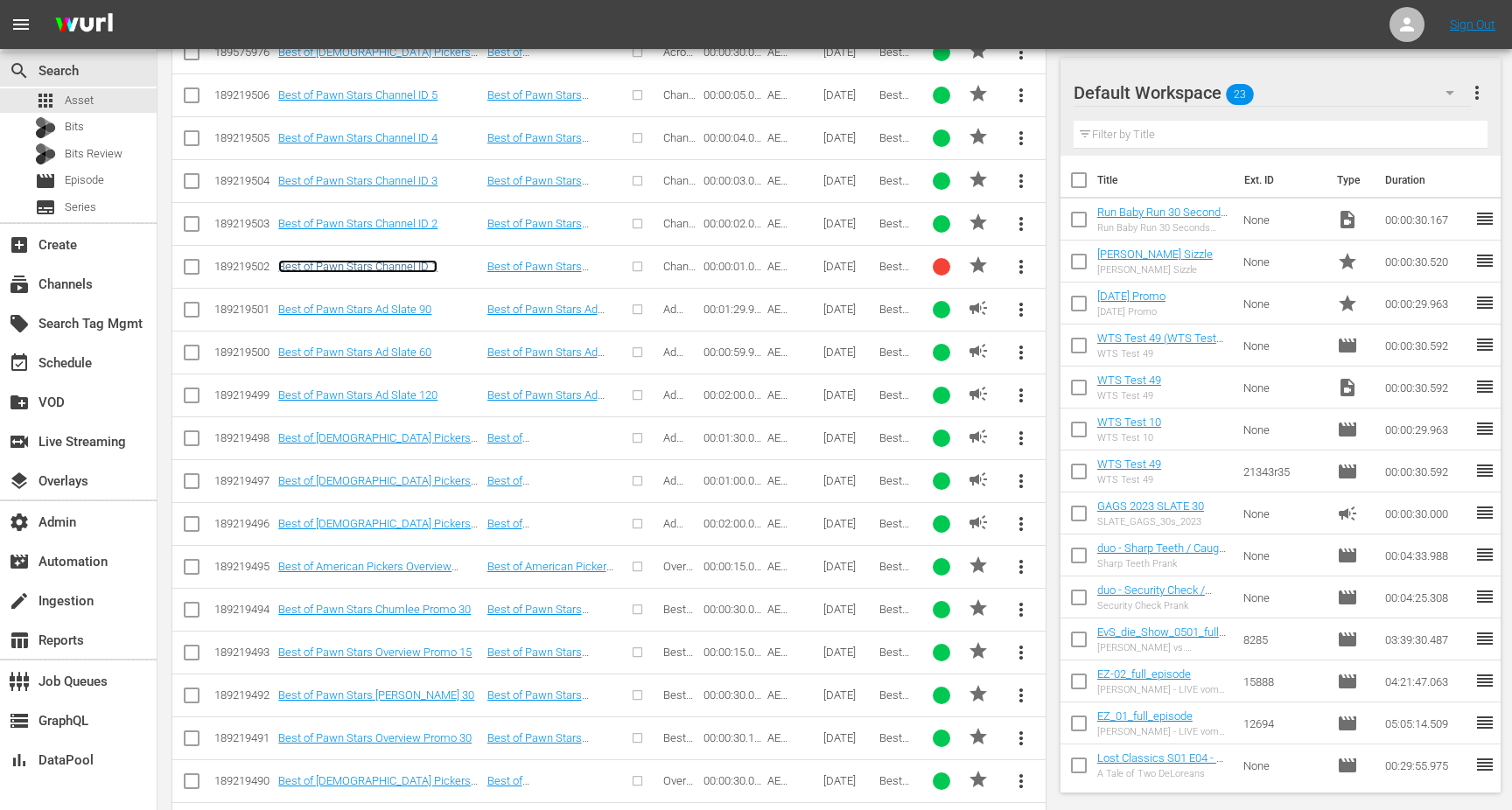
click at [420, 262] on link "Best of Pawn Stars Channel ID 1" at bounding box center [358, 266] width 159 height 13
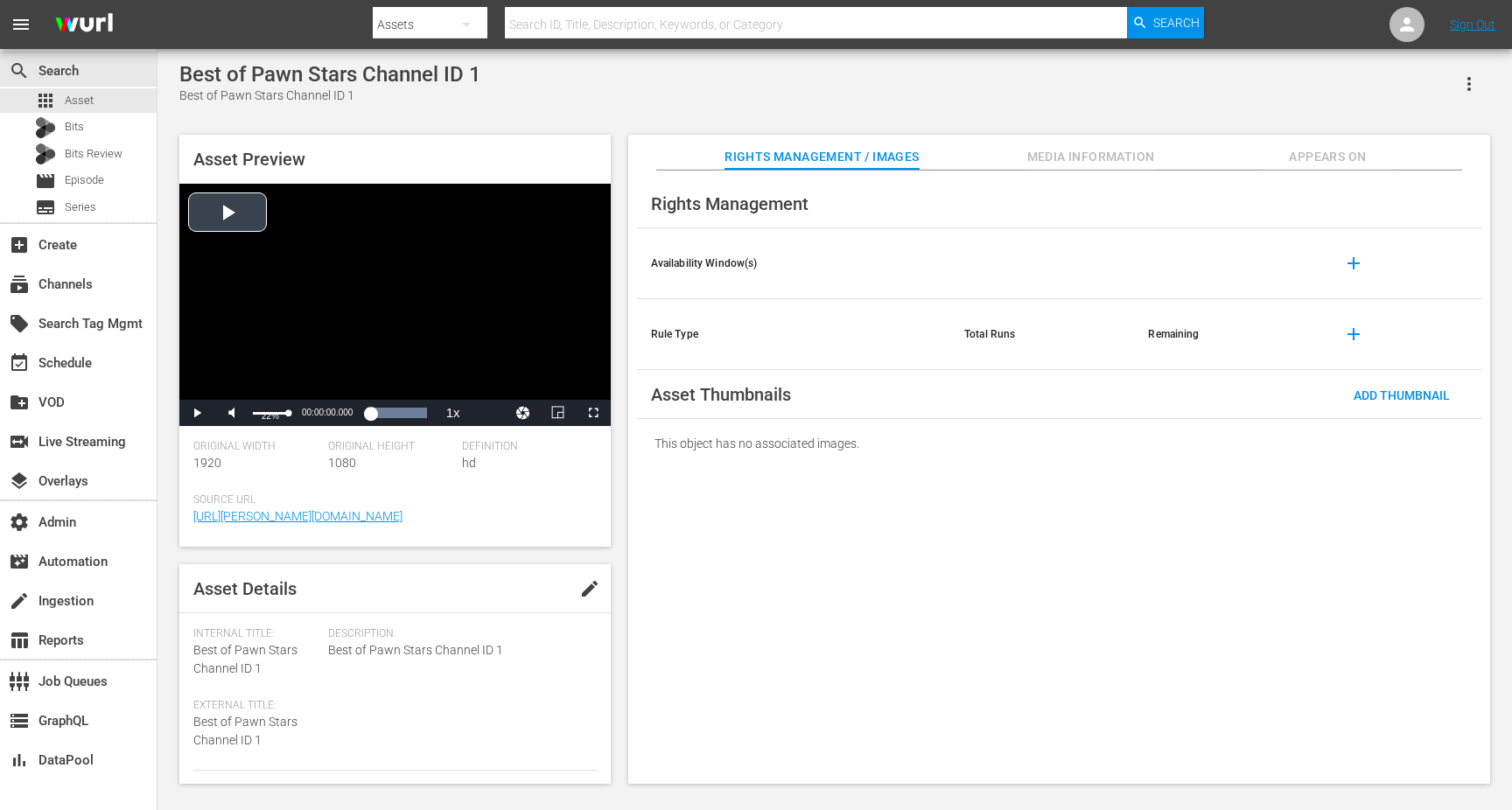
click at [260, 412] on div "Volume Level" at bounding box center [271, 413] width 36 height 3
click at [234, 221] on div "Video Player" at bounding box center [394, 291] width 431 height 216
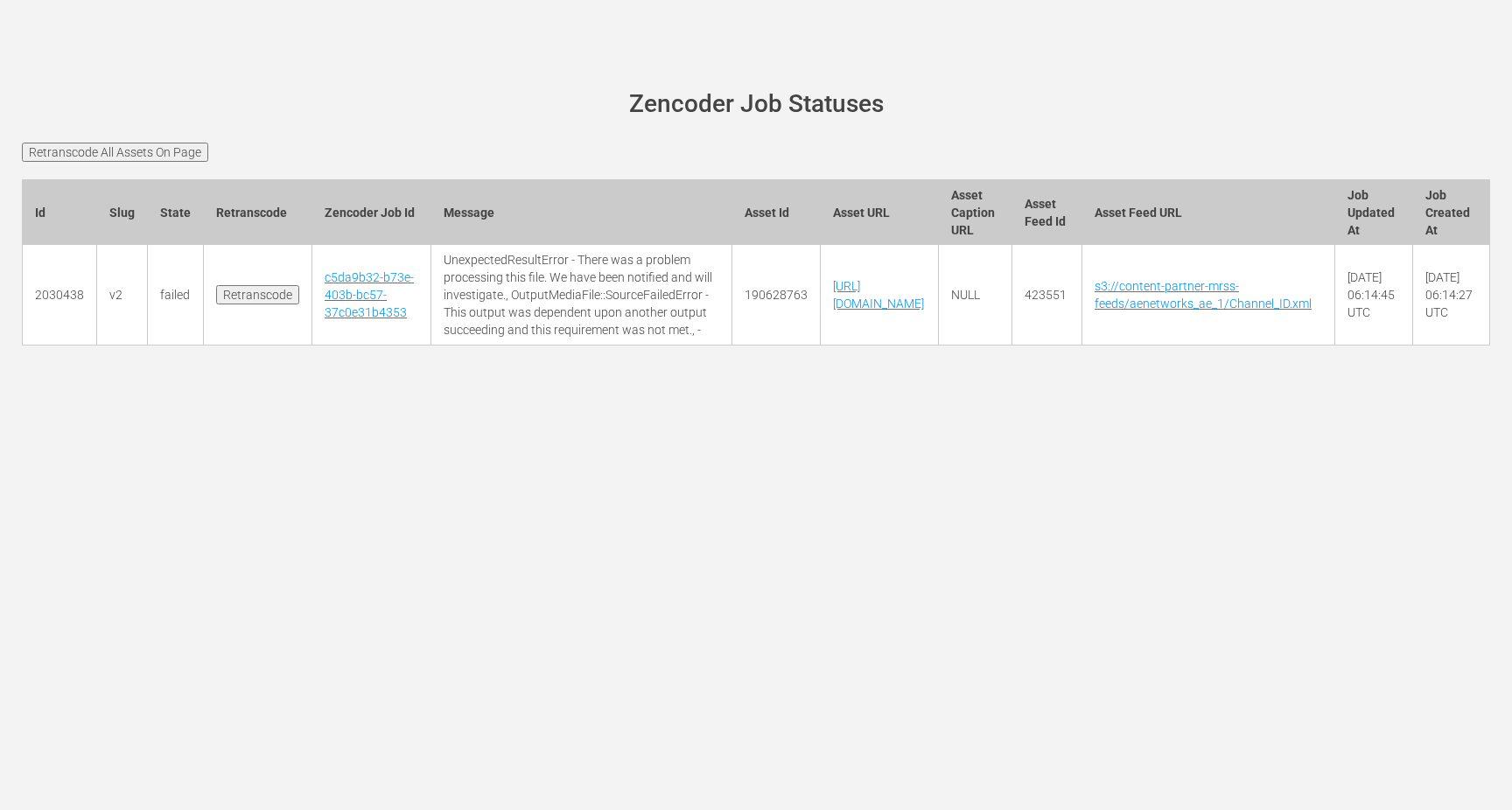
click at [313, 302] on td "c5da9b32-b73e-403b-bc57-37c0e31b4353" at bounding box center [372, 295] width 119 height 101
click at [342, 299] on link "c5da9b32-b73e-403b-bc57-37c0e31b4353" at bounding box center [370, 294] width 90 height 49
